Goal: Information Seeking & Learning: Learn about a topic

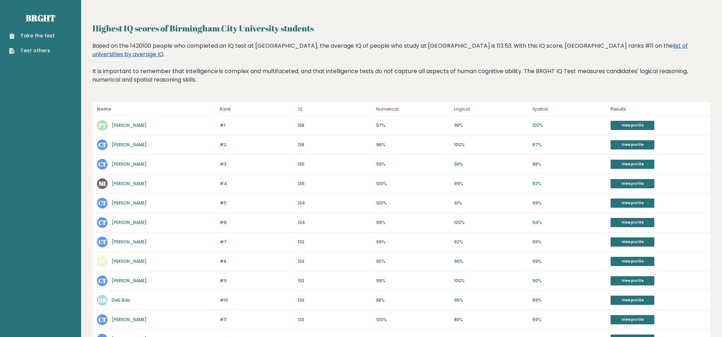
click at [672, 46] on link "list of universities by average IQ" at bounding box center [390, 50] width 596 height 17
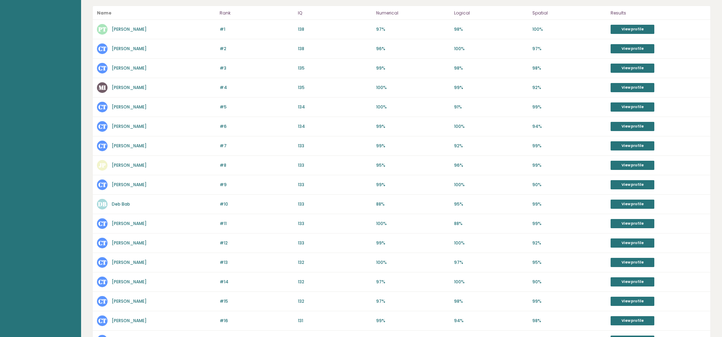
scroll to position [123, 0]
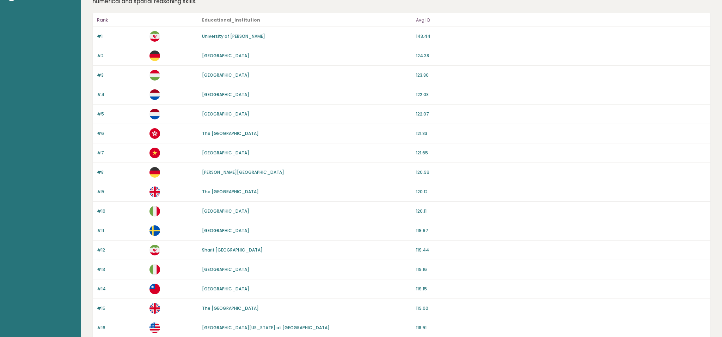
scroll to position [55, 0]
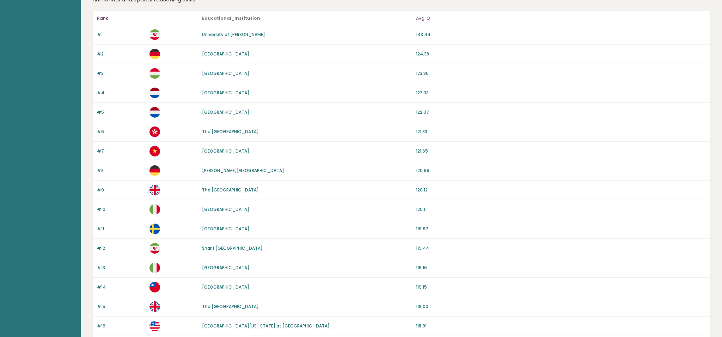
click at [249, 189] on link "The [GEOGRAPHIC_DATA]" at bounding box center [230, 190] width 57 height 6
click at [241, 189] on link "The [GEOGRAPHIC_DATA]" at bounding box center [230, 190] width 57 height 6
